Goal: Information Seeking & Learning: Learn about a topic

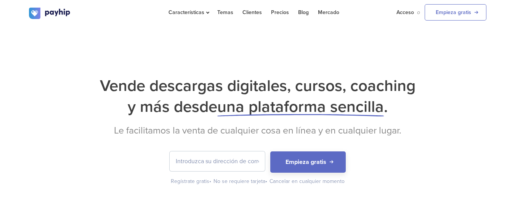
click at [474, 126] on h2 "Le facilitamos la venta de cualquier cosa en línea y en cualquier lugar." at bounding box center [257, 130] width 457 height 11
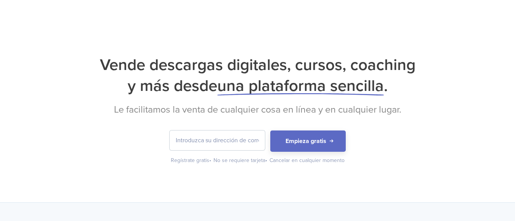
scroll to position [38, 0]
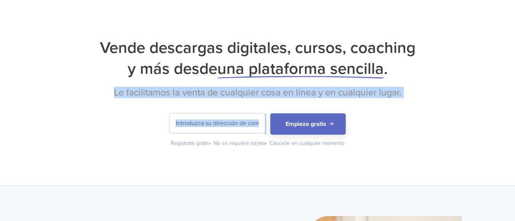
drag, startPoint x: 109, startPoint y: 93, endPoint x: 410, endPoint y: 101, distance: 301.5
click at [410, 101] on div "Vende descargas digitales, cursos, coaching y más desde una plataforma sencilla…" at bounding box center [257, 92] width 457 height 110
click at [442, 117] on form "Empieza gratis" at bounding box center [257, 124] width 457 height 21
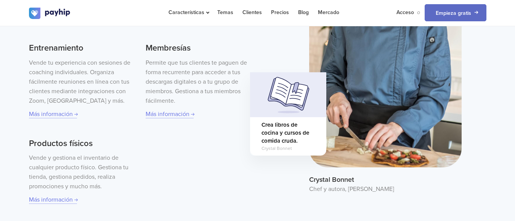
scroll to position [305, 0]
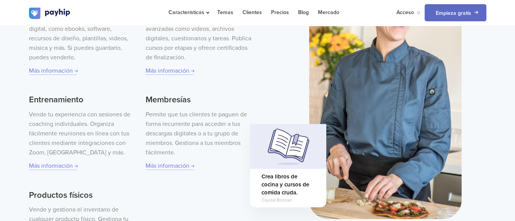
drag, startPoint x: 259, startPoint y: 162, endPoint x: 213, endPoint y: 188, distance: 53.1
click at [213, 188] on div "Descargas digitales Vende cualquier tipo de descarga digital, como ebooks, soft…" at bounding box center [140, 124] width 223 height 266
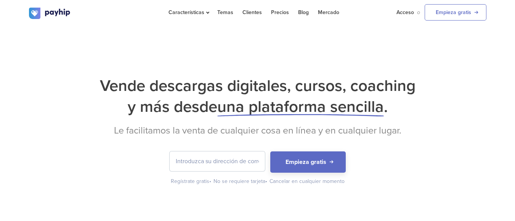
scroll to position [0, 0]
click at [459, 42] on div "Vende descargas digitales, cursos, coaching y más desde una plataforma sencilla…" at bounding box center [257, 125] width 515 height 198
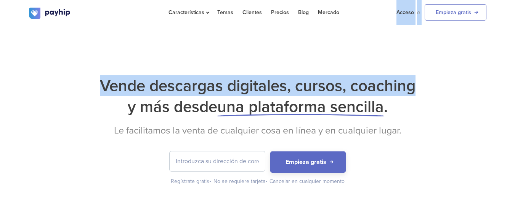
drag, startPoint x: 514, startPoint y: 13, endPoint x: 520, endPoint y: 41, distance: 28.0
click at [507, 34] on div "Vende descargas digitales, cursos, coaching y más desde una plataforma sencilla…" at bounding box center [257, 125] width 515 height 198
